Goal: Check status: Check status

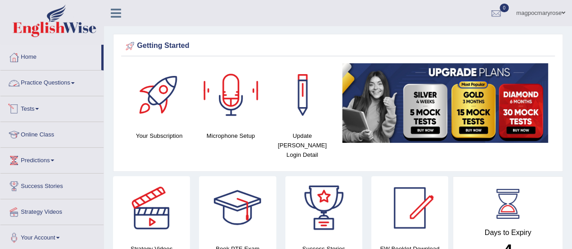
click at [31, 109] on link "Tests" at bounding box center [51, 107] width 103 height 23
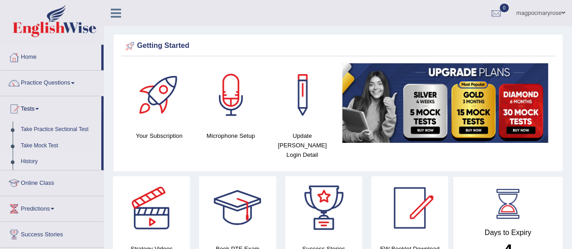
click at [24, 161] on link "History" at bounding box center [59, 162] width 85 height 16
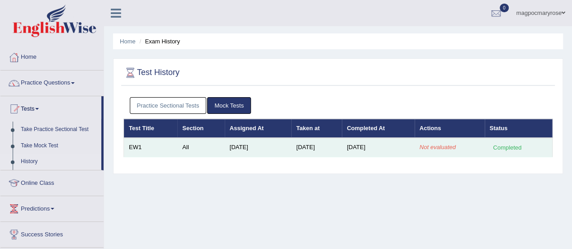
click at [444, 148] on em "Not evaluated" at bounding box center [437, 147] width 36 height 7
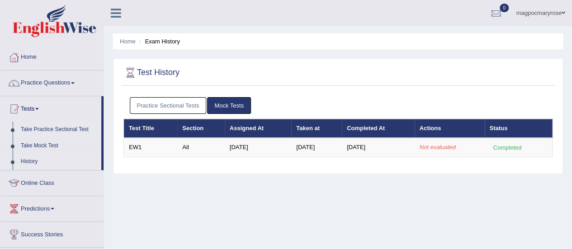
click at [40, 127] on link "Take Practice Sectional Test" at bounding box center [59, 130] width 85 height 16
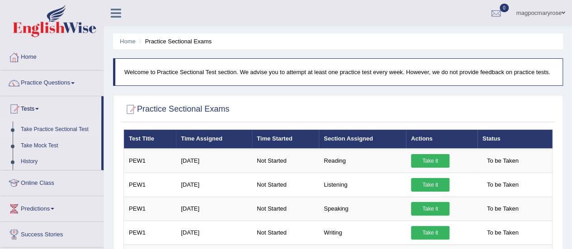
drag, startPoint x: 570, startPoint y: 50, endPoint x: 577, endPoint y: 78, distance: 28.7
click at [571, 78] on html "Toggle navigation Home Practice Questions Speaking Practice Read Aloud Repeat S…" at bounding box center [286, 124] width 572 height 249
click at [30, 162] on link "History" at bounding box center [59, 162] width 85 height 16
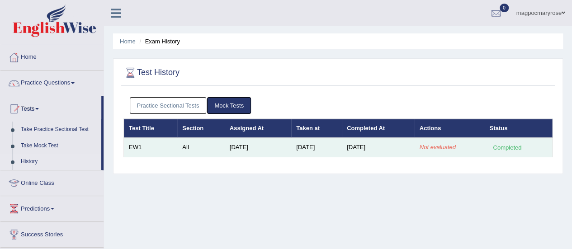
click at [444, 148] on em "Not evaluated" at bounding box center [437, 147] width 36 height 7
click at [395, 149] on td "[DATE]" at bounding box center [378, 147] width 73 height 19
click at [185, 144] on td "All" at bounding box center [200, 147] width 47 height 19
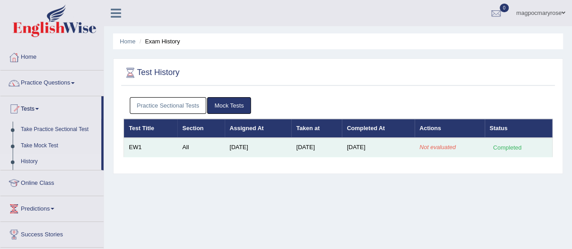
click at [135, 146] on td "EW1" at bounding box center [151, 147] width 54 height 19
click at [513, 149] on div "Completed" at bounding box center [507, 147] width 35 height 9
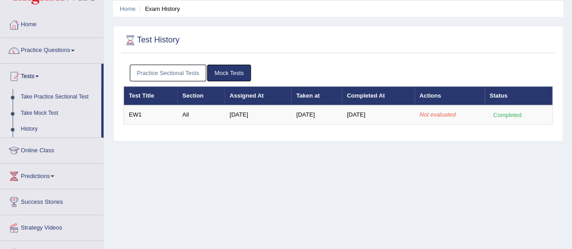
scroll to position [32, 0]
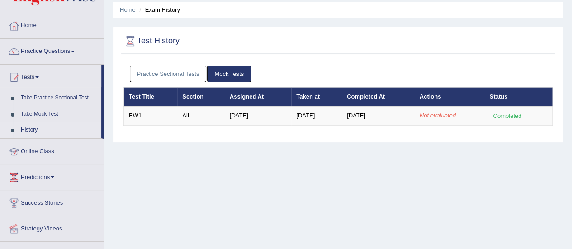
click at [33, 131] on link "History" at bounding box center [59, 130] width 85 height 16
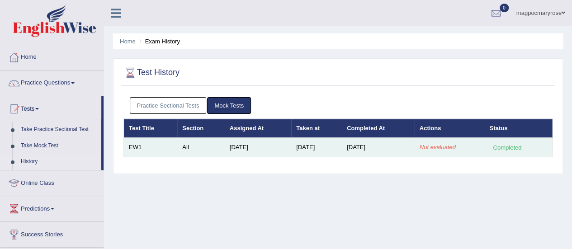
click at [441, 146] on em "Not evaluated" at bounding box center [437, 147] width 36 height 7
click at [485, 152] on td "Completed" at bounding box center [519, 147] width 68 height 19
